Goal: Transaction & Acquisition: Purchase product/service

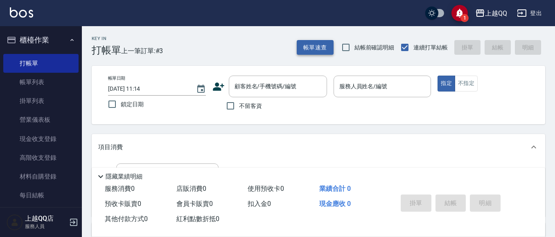
click at [302, 44] on button "帳單速查" at bounding box center [315, 47] width 37 height 15
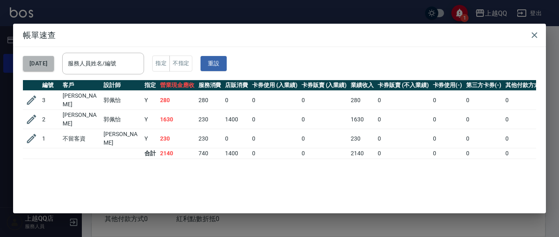
click at [54, 59] on button "[DATE]" at bounding box center [38, 63] width 31 height 15
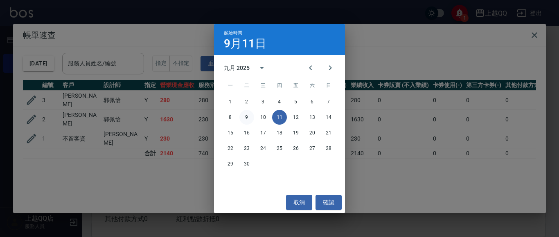
click at [251, 116] on button "9" at bounding box center [247, 117] width 15 height 15
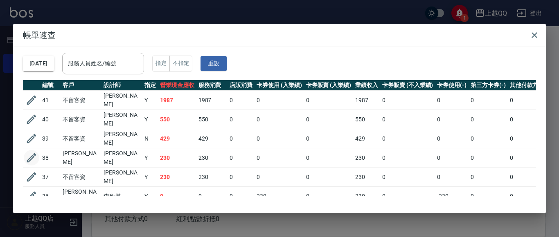
click at [33, 154] on icon "button" at bounding box center [31, 158] width 9 height 9
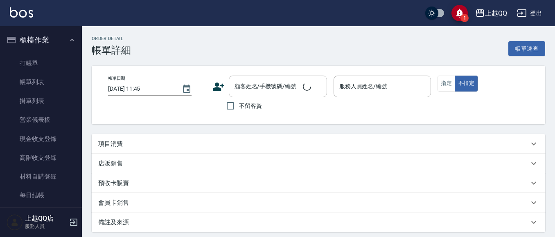
type input "2025/09/09 20:09"
type input "林昱慈-5"
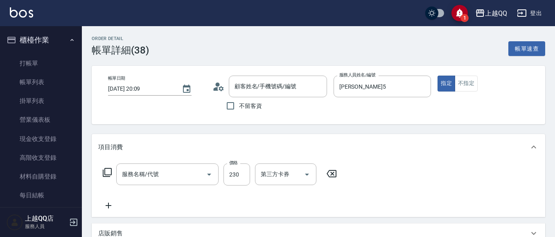
type input "[PERSON_NAME]/0935383380/2287"
type input "洗髮(101)"
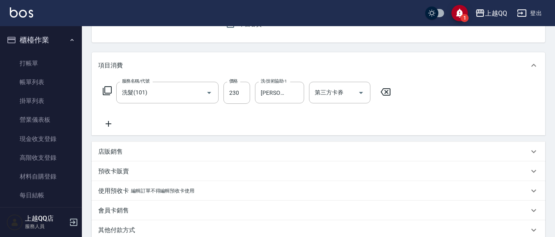
scroll to position [16, 0]
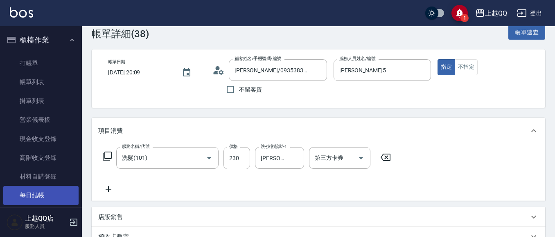
click at [23, 192] on link "每日結帳" at bounding box center [40, 195] width 75 height 19
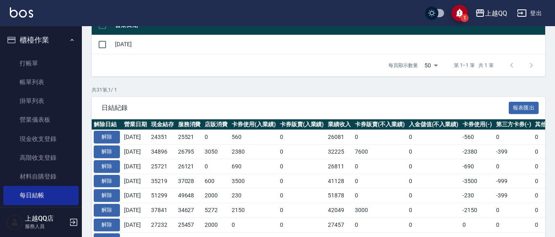
scroll to position [127, 0]
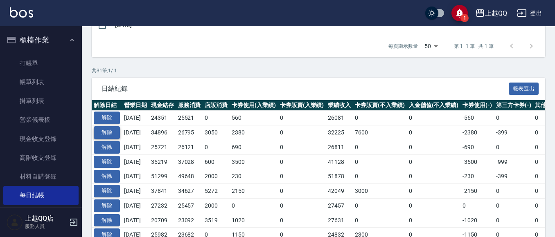
click at [111, 133] on button "解除" at bounding box center [107, 133] width 26 height 13
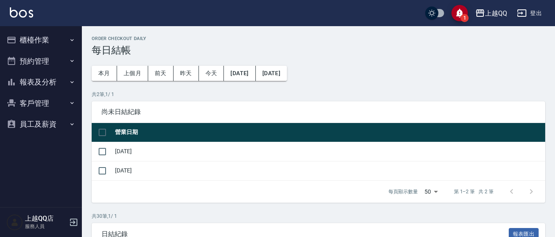
scroll to position [127, 0]
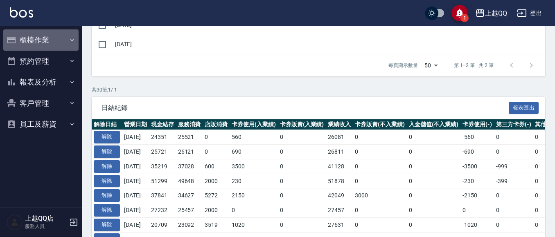
click at [31, 37] on button "櫃檯作業" at bounding box center [40, 39] width 75 height 21
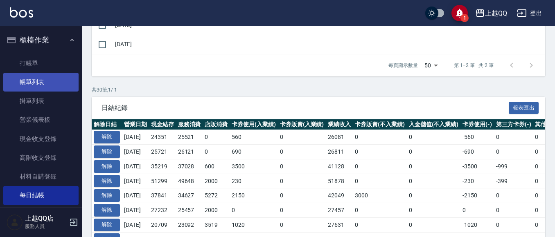
click at [34, 83] on link "帳單列表" at bounding box center [40, 82] width 75 height 19
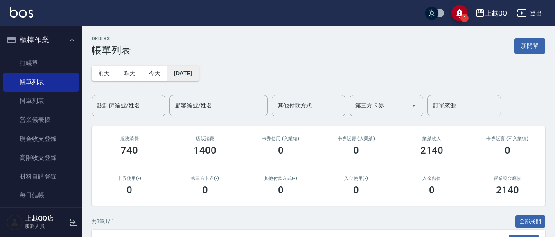
click at [170, 72] on button "[DATE]" at bounding box center [182, 73] width 31 height 15
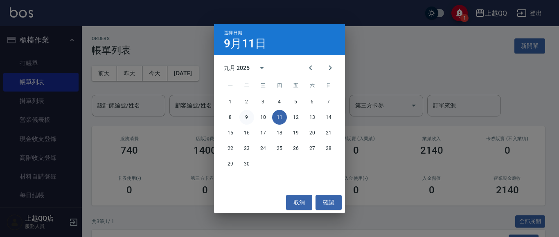
click at [249, 118] on button "9" at bounding box center [247, 117] width 15 height 15
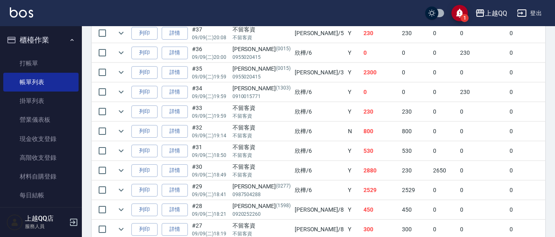
scroll to position [262, 0]
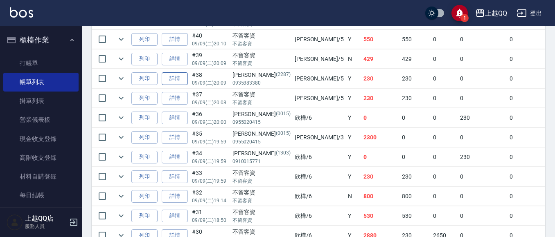
click at [172, 77] on link "詳情" at bounding box center [175, 78] width 26 height 13
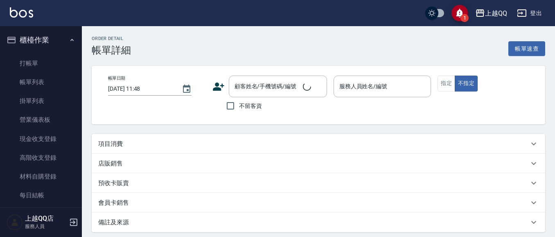
type input "[DATE] 20:09"
type input "[PERSON_NAME]5"
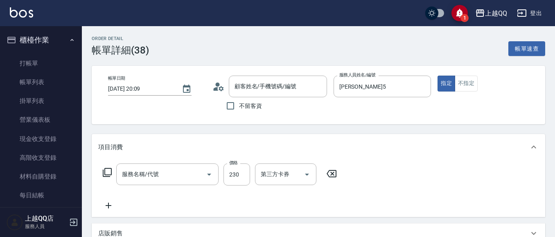
type input "[PERSON_NAME]/0935383380/2287"
type input "洗髮(101)"
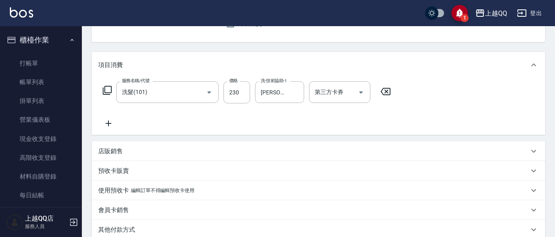
scroll to position [86, 0]
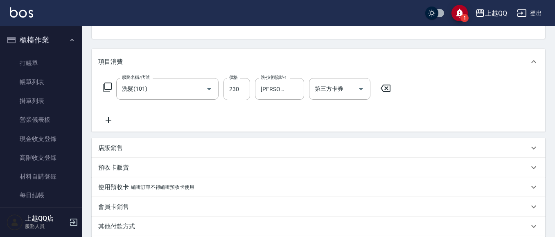
click at [389, 89] on icon at bounding box center [385, 89] width 20 height 10
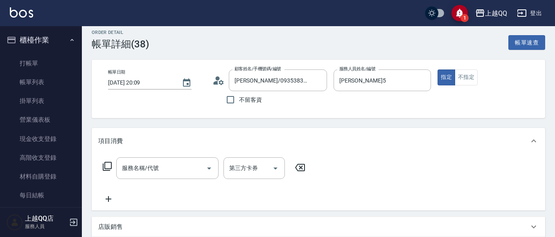
scroll to position [5, 0]
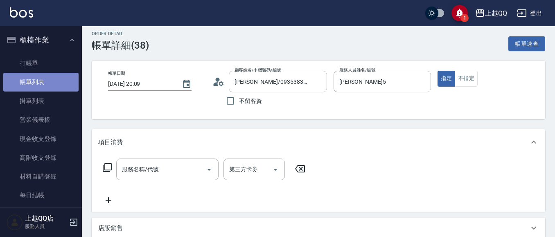
click at [48, 82] on link "帳單列表" at bounding box center [40, 82] width 75 height 19
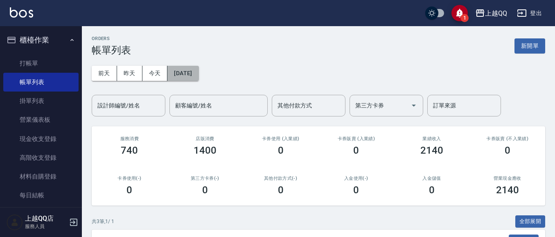
click at [179, 75] on button "[DATE]" at bounding box center [182, 73] width 31 height 15
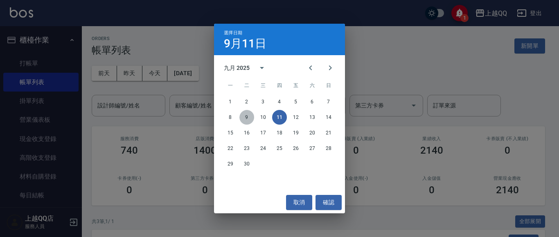
click at [246, 114] on button "9" at bounding box center [247, 117] width 15 height 15
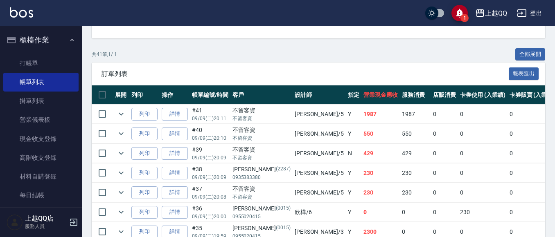
scroll to position [202, 0]
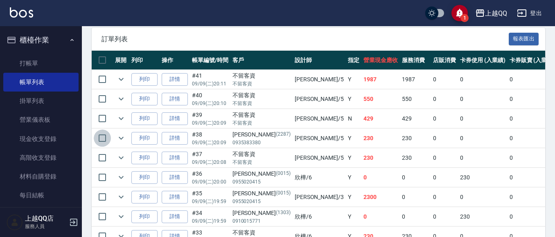
click at [100, 137] on input "checkbox" at bounding box center [102, 138] width 17 height 17
checkbox input "true"
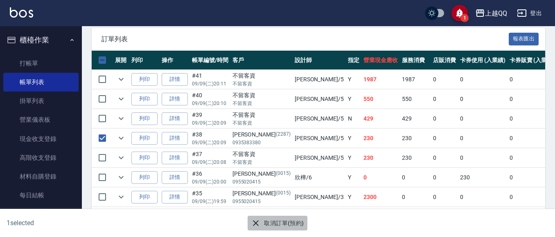
click at [278, 222] on button "取消訂單(預約)" at bounding box center [277, 223] width 59 height 15
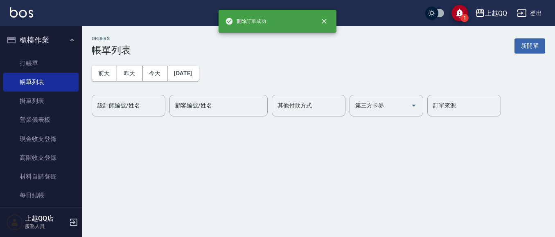
scroll to position [0, 0]
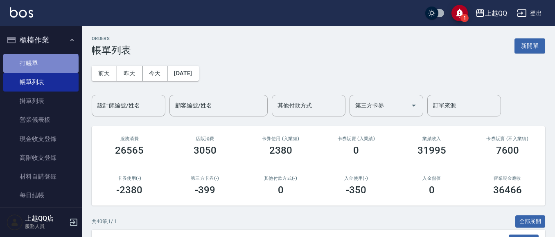
click at [40, 67] on link "打帳單" at bounding box center [40, 63] width 75 height 19
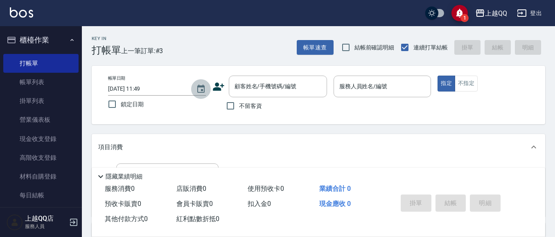
click at [205, 87] on icon "Choose date, selected date is 2025-09-11" at bounding box center [201, 89] width 10 height 10
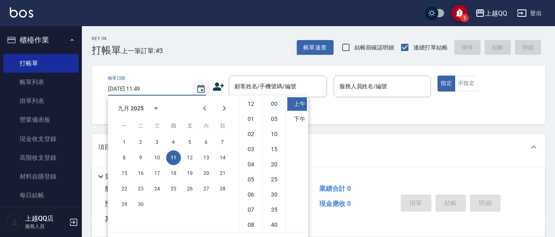
scroll to position [46, 0]
click at [143, 154] on button "9" at bounding box center [140, 158] width 15 height 15
type input "2025/09/09 11:49"
click at [188, 59] on div "Key In 打帳單 上一筆訂單:#41 帳單速查 結帳前確認明細 連續打單結帳 掛單 結帳 明細 帳單日期 2025/09/09 11:49 鎖定日期 顧客…" at bounding box center [318, 213] width 473 height 374
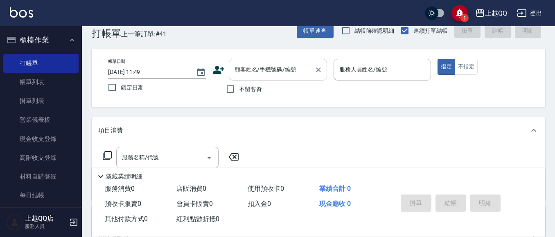
click at [238, 75] on input "顧客姓名/手機號碼/編號" at bounding box center [272, 70] width 79 height 14
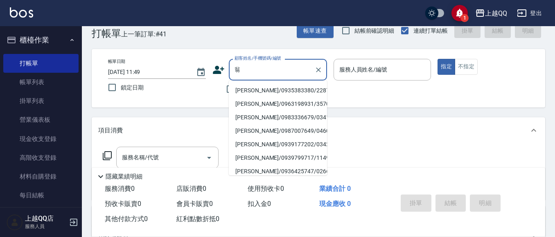
click at [242, 94] on li "[PERSON_NAME]/0935383380/2287" at bounding box center [278, 91] width 98 height 14
type input "[PERSON_NAME]/0935383380/2287"
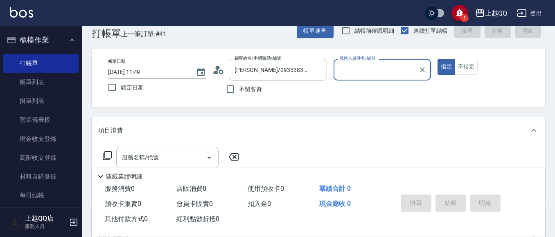
type input "佩怡-3"
click at [416, 68] on div "佩怡-3 服務人員姓名/編號" at bounding box center [383, 70] width 98 height 22
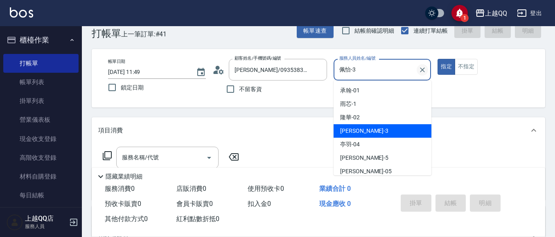
click at [420, 70] on icon "Clear" at bounding box center [422, 70] width 8 height 8
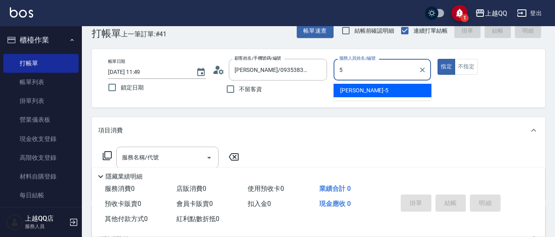
click at [420, 95] on div "林昱慈 -5" at bounding box center [383, 91] width 98 height 14
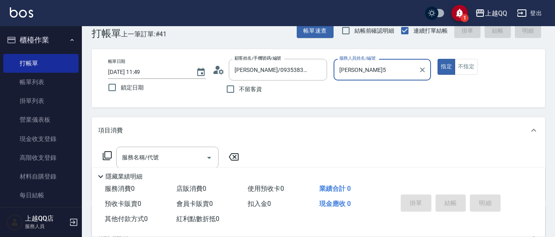
scroll to position [165, 0]
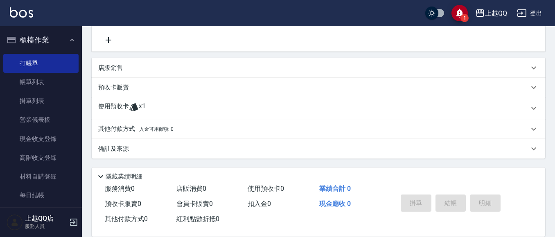
type input "林昱慈-5"
click at [144, 103] on span "x1" at bounding box center [142, 108] width 7 height 12
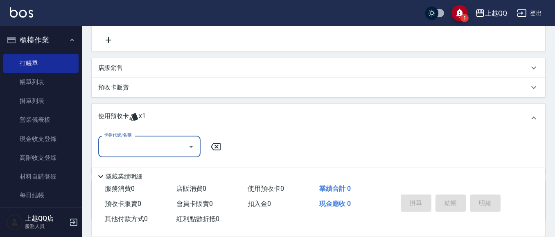
scroll to position [0, 0]
click at [190, 142] on icon "Open" at bounding box center [191, 147] width 10 height 10
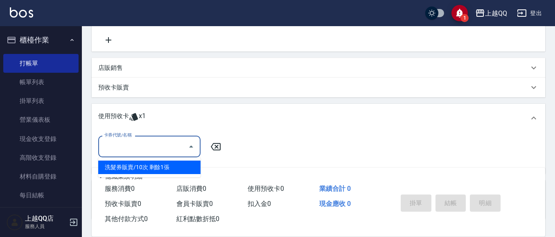
click at [191, 169] on div "洗髮券販賣/10次 剩餘1張" at bounding box center [149, 168] width 102 height 14
type input "洗髮券販賣/10次"
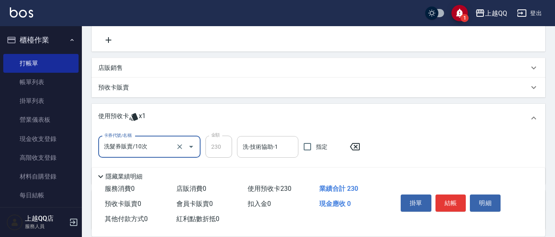
click at [246, 155] on div "洗-技術協助-1" at bounding box center [267, 147] width 61 height 22
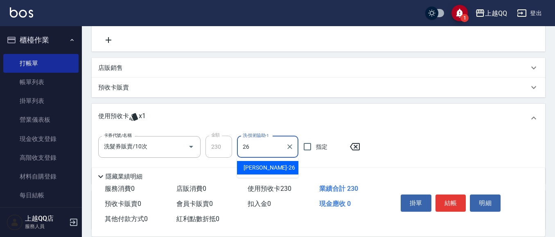
click at [257, 169] on span "林恩昕 -26" at bounding box center [270, 168] width 52 height 9
type input "林恩昕-26"
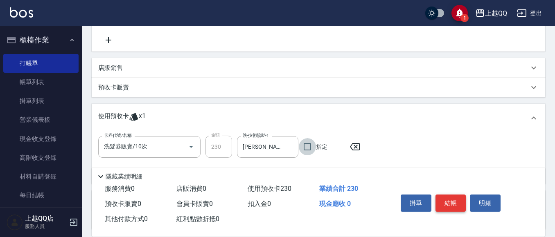
click at [448, 202] on button "結帳" at bounding box center [451, 203] width 31 height 17
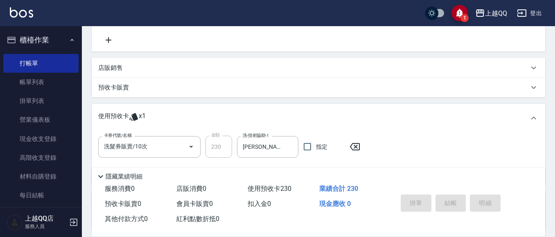
type input "2025/09/11 11:51"
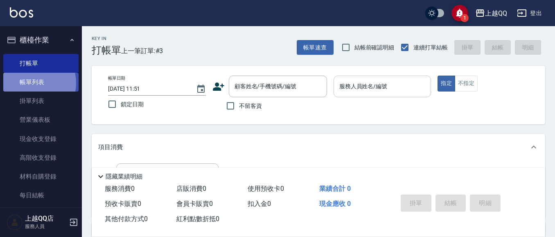
click at [29, 83] on link "帳單列表" at bounding box center [40, 82] width 75 height 19
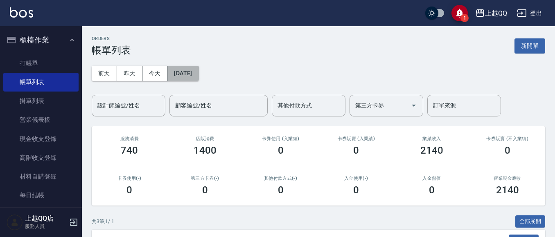
click at [196, 77] on button "[DATE]" at bounding box center [182, 73] width 31 height 15
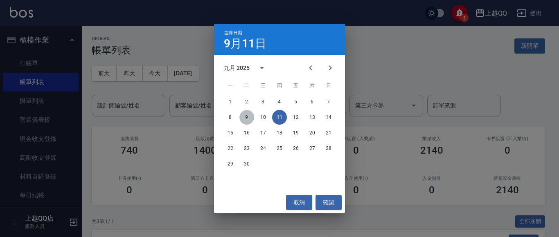
click at [244, 118] on button "9" at bounding box center [247, 117] width 15 height 15
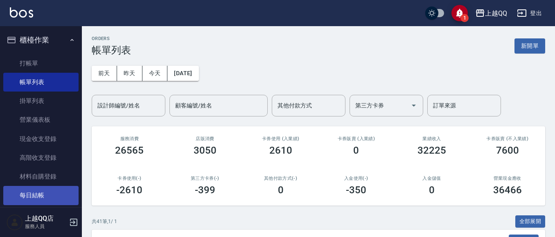
click at [31, 197] on link "每日結帳" at bounding box center [40, 195] width 75 height 19
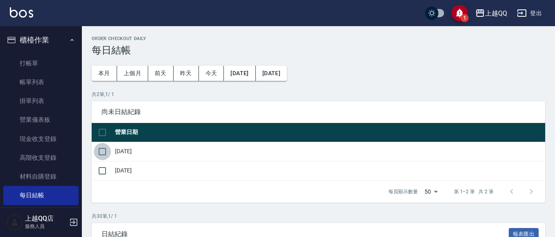
click at [103, 150] on input "checkbox" at bounding box center [102, 151] width 17 height 17
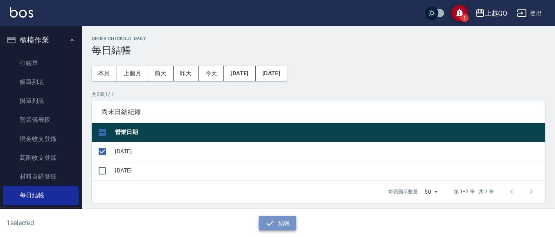
click at [267, 224] on icon "button" at bounding box center [270, 223] width 7 height 5
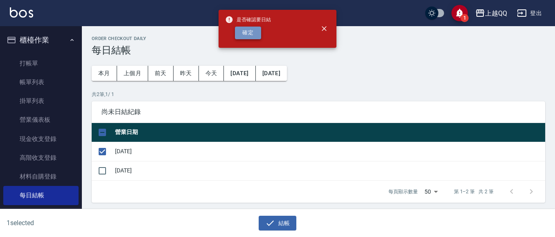
click at [254, 31] on button "確定" at bounding box center [248, 33] width 26 height 13
checkbox input "false"
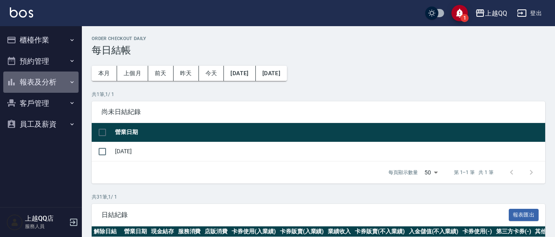
click at [41, 81] on button "報表及分析" at bounding box center [40, 82] width 75 height 21
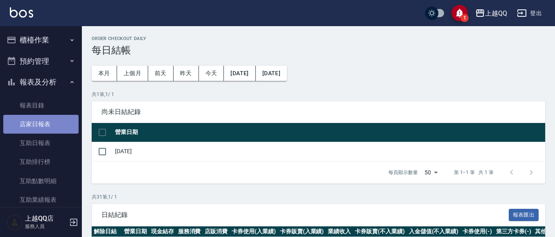
click at [43, 128] on link "店家日報表" at bounding box center [40, 124] width 75 height 19
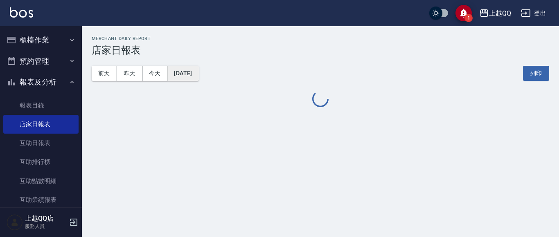
click at [178, 75] on button "[DATE]" at bounding box center [182, 73] width 31 height 15
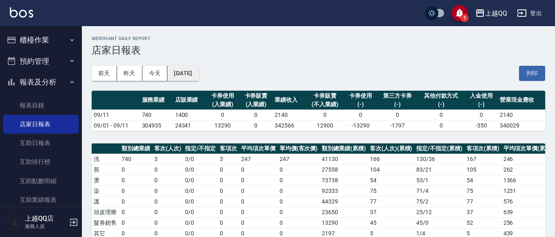
click at [199, 68] on button "[DATE]" at bounding box center [182, 73] width 31 height 15
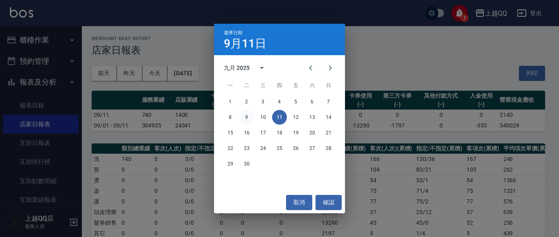
click at [247, 118] on button "9" at bounding box center [247, 117] width 15 height 15
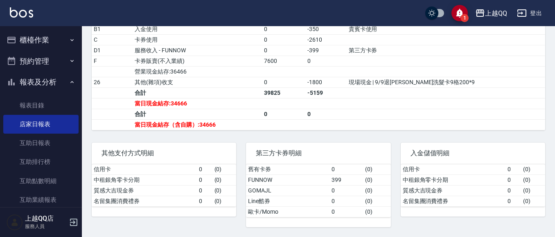
scroll to position [332, 0]
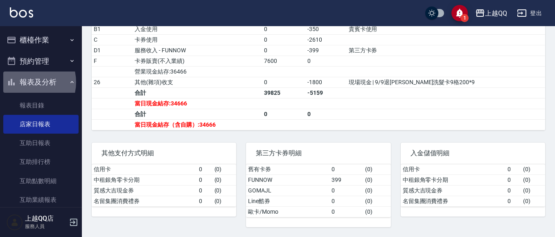
click at [27, 82] on button "報表及分析" at bounding box center [40, 82] width 75 height 21
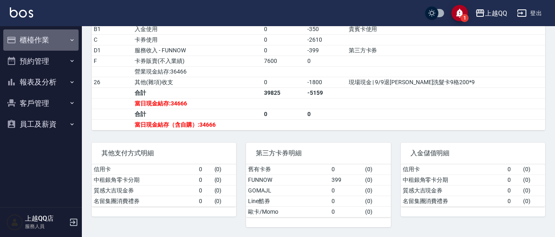
click at [34, 39] on button "櫃檯作業" at bounding box center [40, 39] width 75 height 21
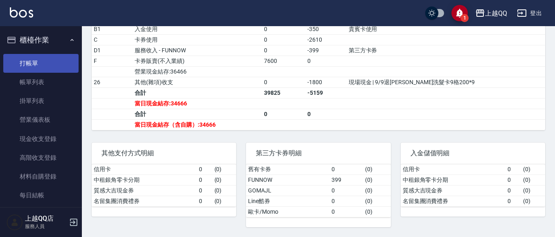
click at [34, 65] on link "打帳單" at bounding box center [40, 63] width 75 height 19
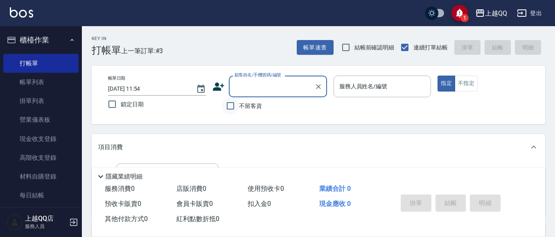
click at [228, 105] on input "不留客資" at bounding box center [230, 105] width 17 height 17
checkbox input "true"
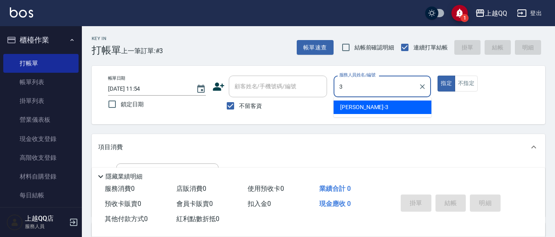
type input "3"
type button "true"
type input "佩怡-3"
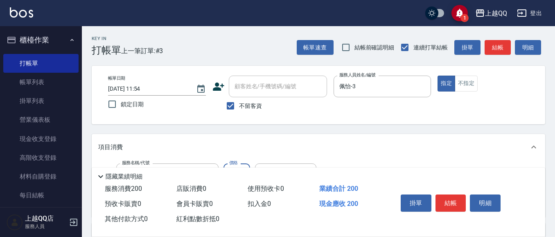
type input "洗髮(101)"
type input "250"
type input "心佑-17"
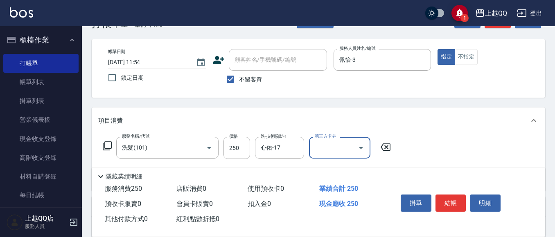
scroll to position [41, 0]
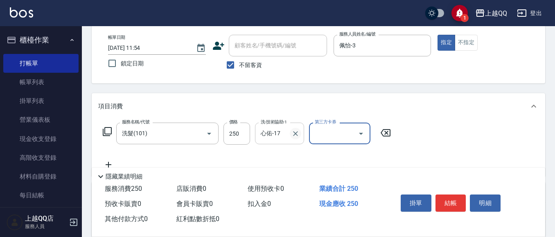
click at [299, 131] on icon "Clear" at bounding box center [296, 134] width 8 height 8
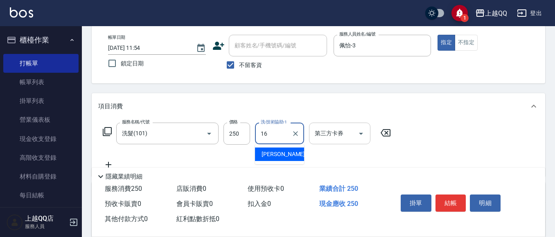
type input "[PERSON_NAME]-16"
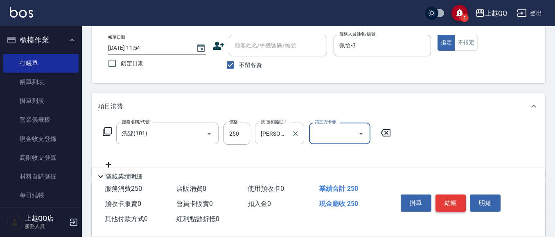
click at [452, 201] on button "結帳" at bounding box center [451, 203] width 31 height 17
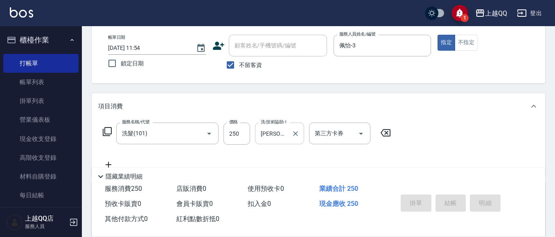
type input "[DATE] 12:05"
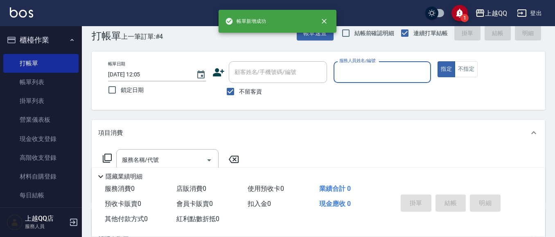
scroll to position [0, 0]
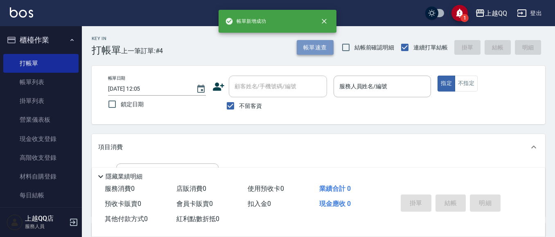
click at [316, 47] on button "帳單速查" at bounding box center [315, 47] width 37 height 15
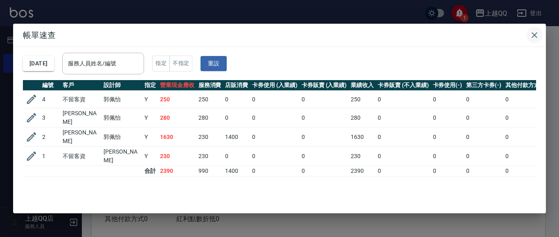
click at [530, 32] on icon "button" at bounding box center [535, 35] width 10 height 10
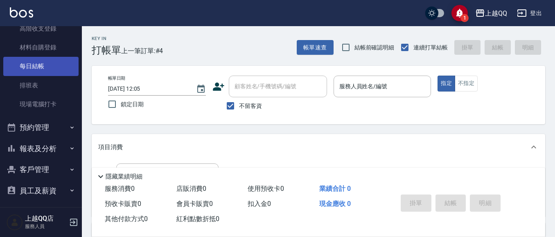
scroll to position [133, 0]
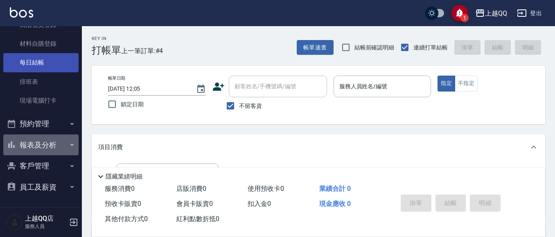
click at [54, 151] on button "報表及分析" at bounding box center [40, 145] width 75 height 21
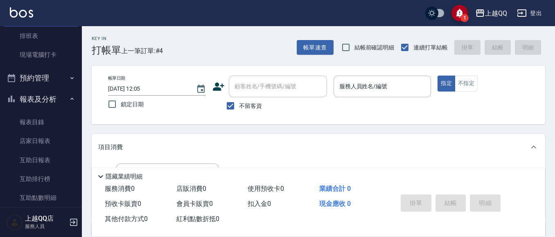
scroll to position [256, 0]
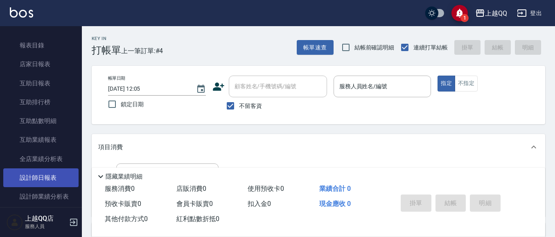
click at [34, 184] on link "設計師日報表" at bounding box center [40, 178] width 75 height 19
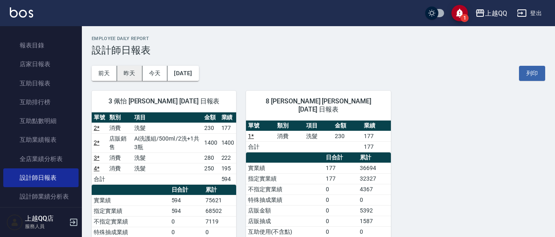
click at [131, 68] on button "昨天" at bounding box center [129, 73] width 25 height 15
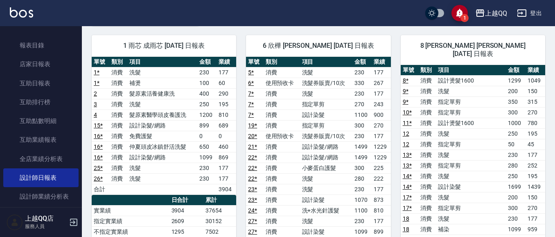
scroll to position [41, 0]
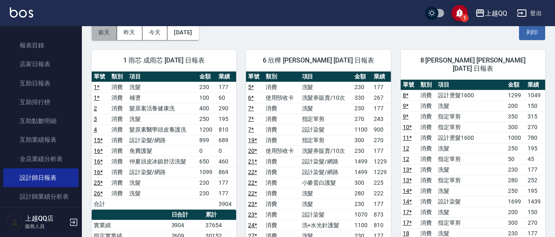
click at [104, 34] on button "前天" at bounding box center [104, 32] width 25 height 15
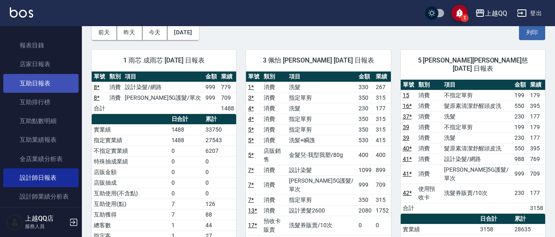
scroll to position [133, 0]
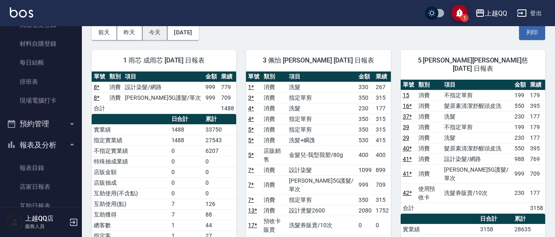
click at [150, 29] on button "今天" at bounding box center [154, 32] width 25 height 15
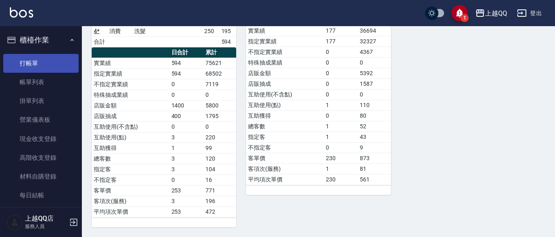
click at [57, 58] on link "打帳單" at bounding box center [40, 63] width 75 height 19
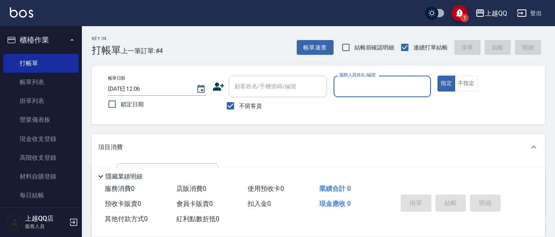
click at [234, 112] on input "不留客資" at bounding box center [230, 105] width 17 height 17
checkbox input "false"
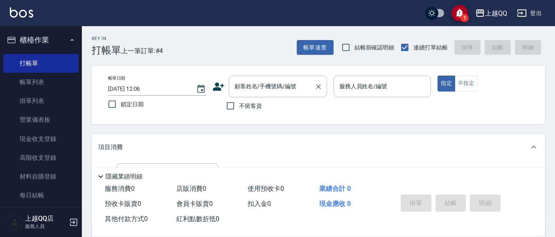
click at [270, 89] on div "顧客姓名/手機號碼/編號 顧客姓名/手機號碼/編號" at bounding box center [278, 87] width 98 height 22
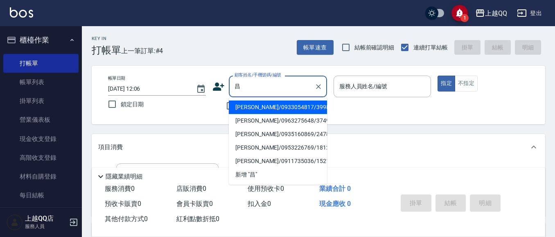
click at [235, 111] on li "[PERSON_NAME]/0933054817/3998" at bounding box center [278, 108] width 98 height 14
type input "[PERSON_NAME]/0933054817/3998"
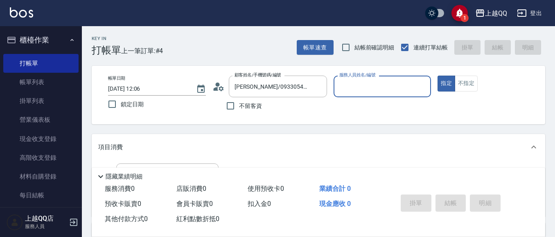
type input "佩怡-3"
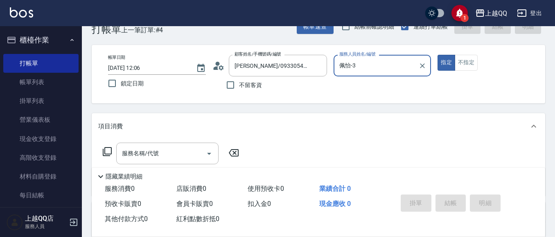
scroll to position [41, 0]
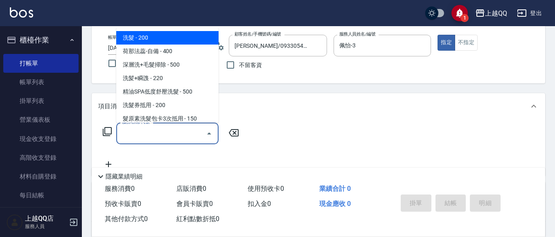
click at [129, 133] on input "服務名稱/代號" at bounding box center [161, 134] width 83 height 14
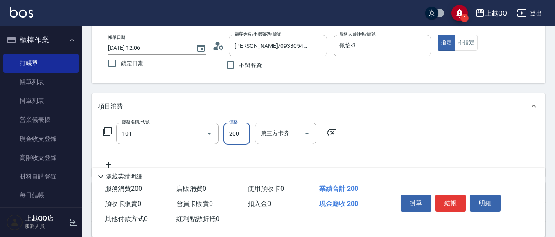
type input "洗髮(101)"
type input "230"
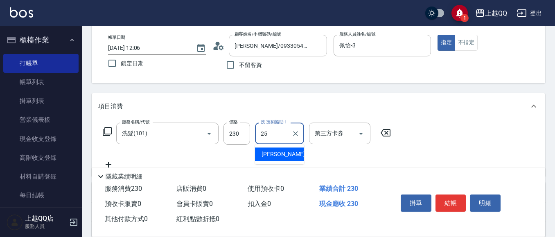
type input "[PERSON_NAME]-25"
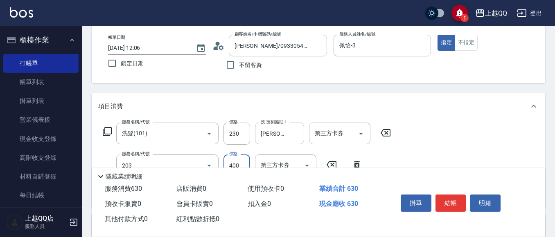
type input "指定單剪(203)"
type input "350"
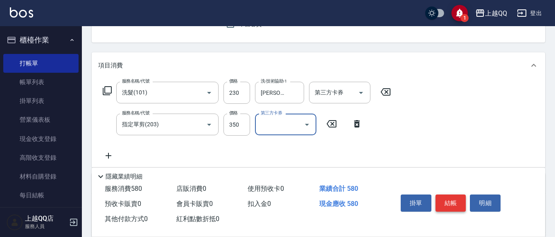
click at [460, 195] on button "結帳" at bounding box center [451, 203] width 31 height 17
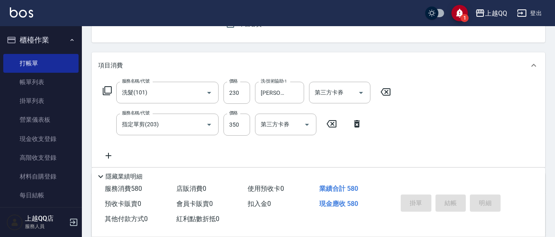
type input "[DATE] 12:27"
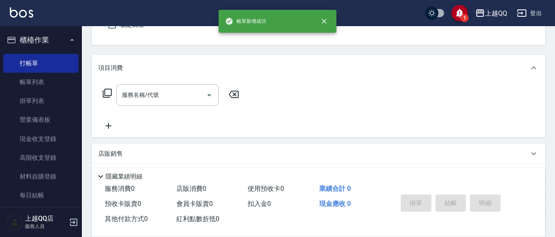
scroll to position [38, 0]
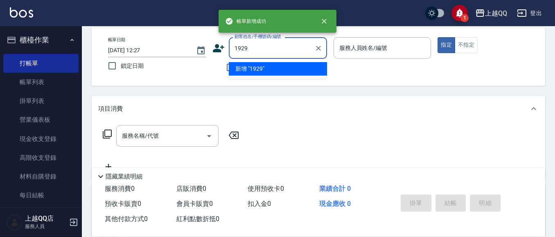
type input "1929"
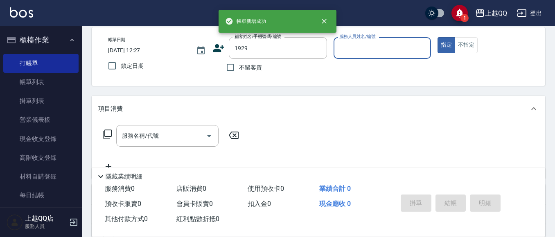
click at [438, 37] on button "指定" at bounding box center [447, 45] width 18 height 16
type button "true"
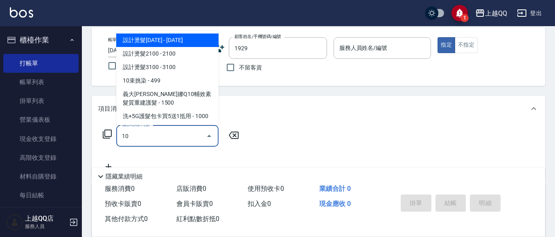
type input "101"
type input "[PERSON_NAME]/1929_歐雅惠/1929"
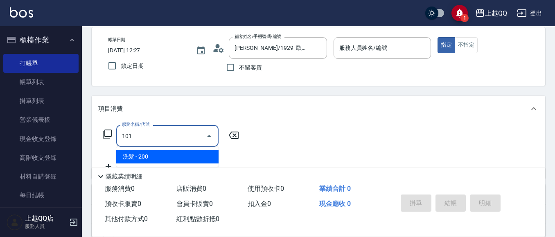
type input "101"
type input "佩怡-3"
type input "洗髮(101)"
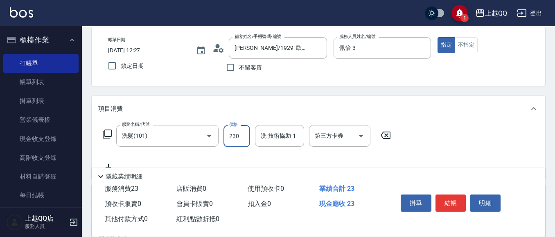
type input "230"
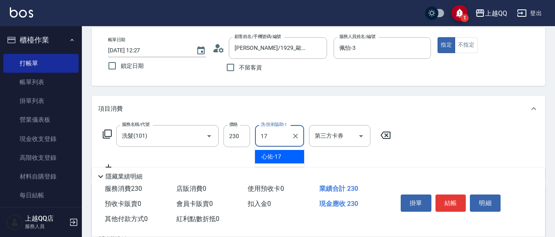
type input "心佑-17"
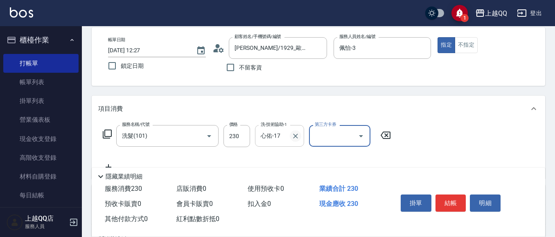
click at [294, 133] on icon "Clear" at bounding box center [296, 136] width 8 height 8
type input "[PERSON_NAME]-16"
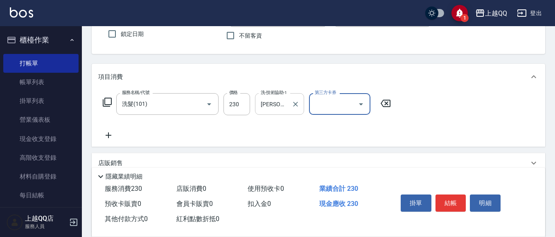
scroll to position [79, 0]
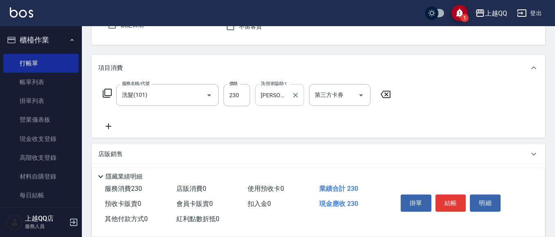
click at [110, 126] on icon at bounding box center [108, 127] width 20 height 10
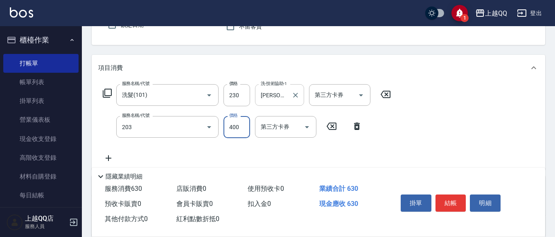
type input "指定單剪(203)"
type input "350"
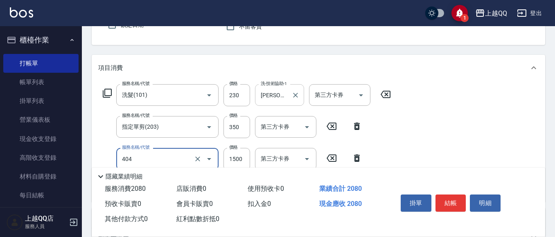
type input "設計染髮(404)"
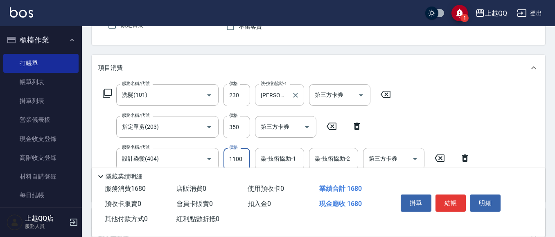
type input "1100"
type input "1"
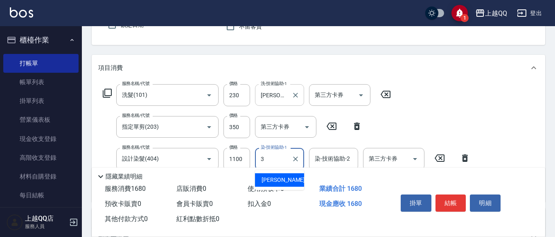
type input "佩怡-3"
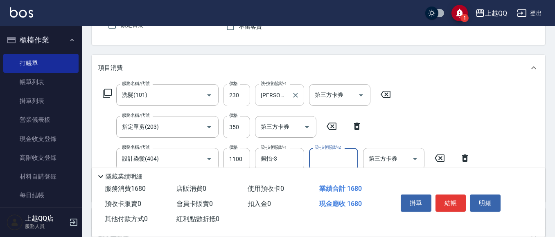
click at [239, 95] on input "230" at bounding box center [237, 95] width 27 height 22
click at [237, 98] on input "230" at bounding box center [237, 95] width 27 height 22
type input "250"
click at [451, 203] on button "結帳" at bounding box center [451, 203] width 31 height 17
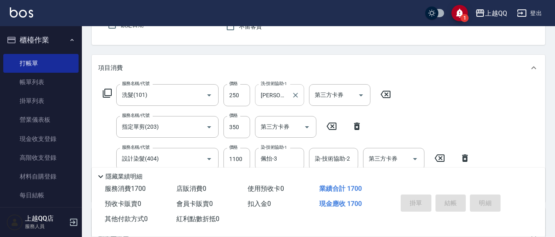
type input "[DATE] 12:28"
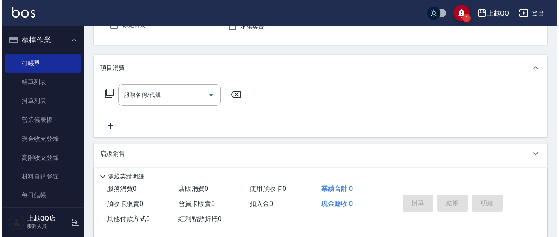
scroll to position [0, 0]
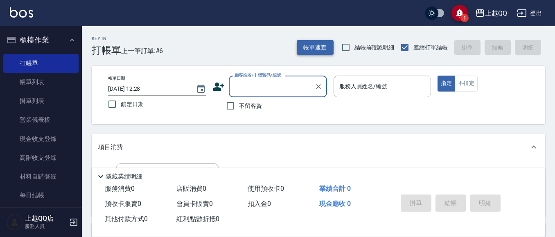
click at [319, 44] on button "帳單速查" at bounding box center [315, 47] width 37 height 15
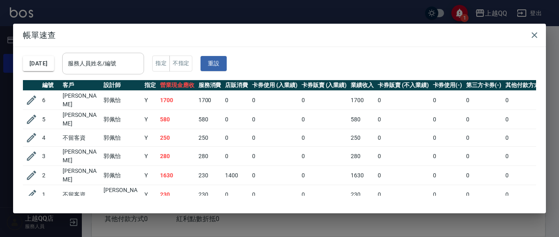
click at [135, 64] on input "服務人員姓名/編號" at bounding box center [103, 64] width 75 height 14
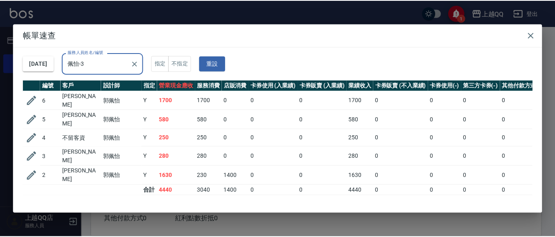
scroll to position [0, 0]
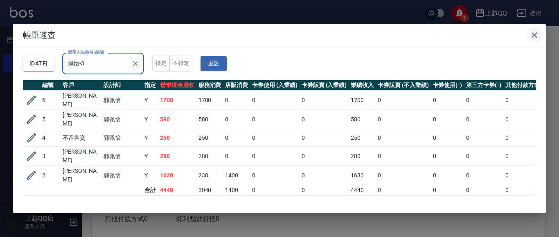
type input "佩怡-3"
click at [534, 29] on button "button" at bounding box center [535, 35] width 16 height 16
